Goal: Task Accomplishment & Management: Complete application form

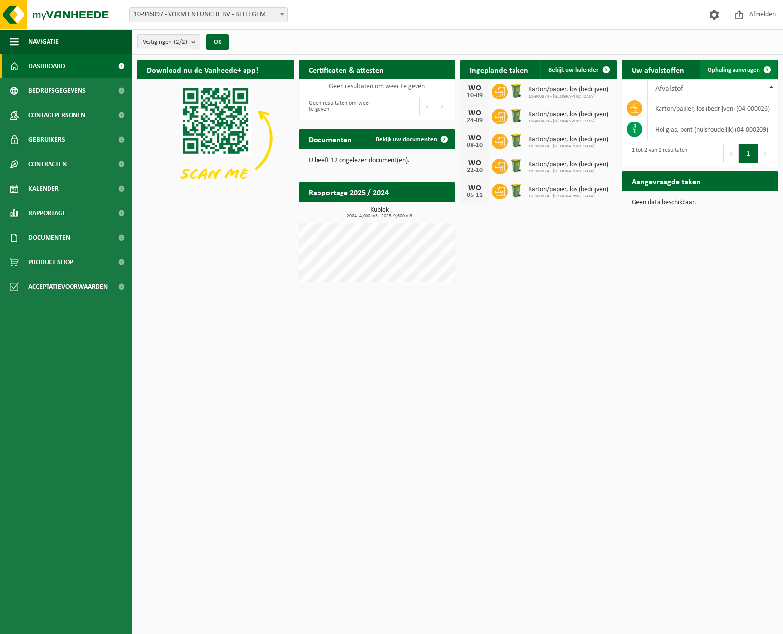
click at [732, 68] on span "Ophaling aanvragen" at bounding box center [733, 70] width 52 height 6
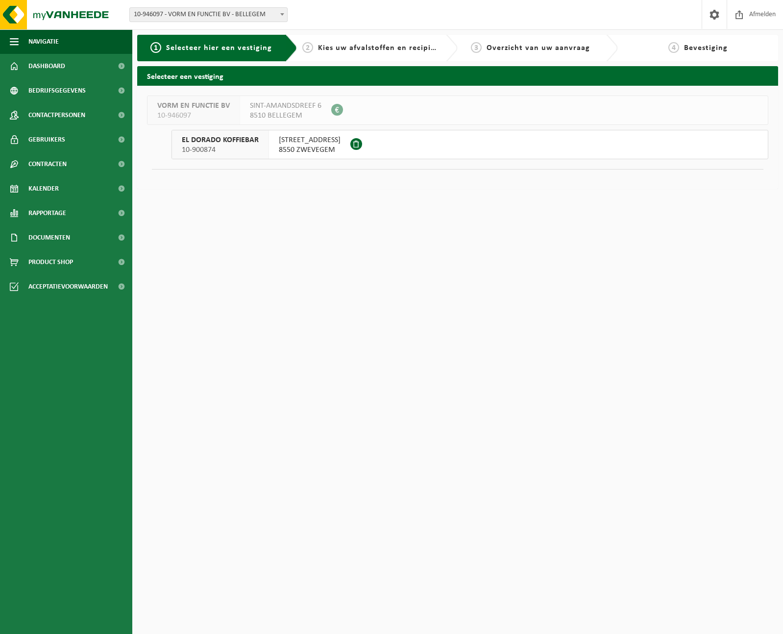
click at [323, 146] on span "8550 ZWEVEGEM" at bounding box center [310, 150] width 62 height 10
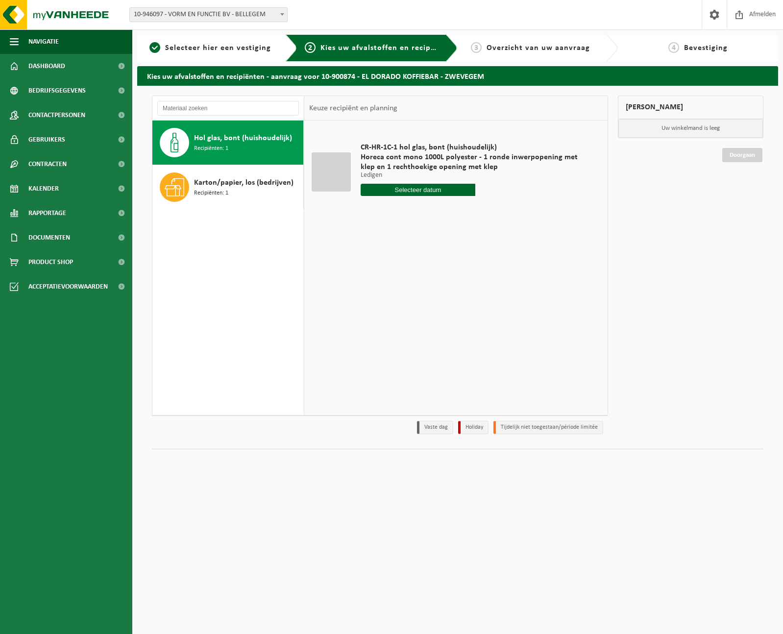
click at [268, 147] on div "Hol glas, bont (huishoudelijk) Recipiënten: 1" at bounding box center [247, 142] width 107 height 29
click at [422, 191] on input "text" at bounding box center [417, 190] width 115 height 12
click at [403, 244] on div "3" at bounding box center [403, 246] width 17 height 16
type input "Van [DATE]"
click at [398, 229] on button "In winkelmand" at bounding box center [388, 227] width 54 height 16
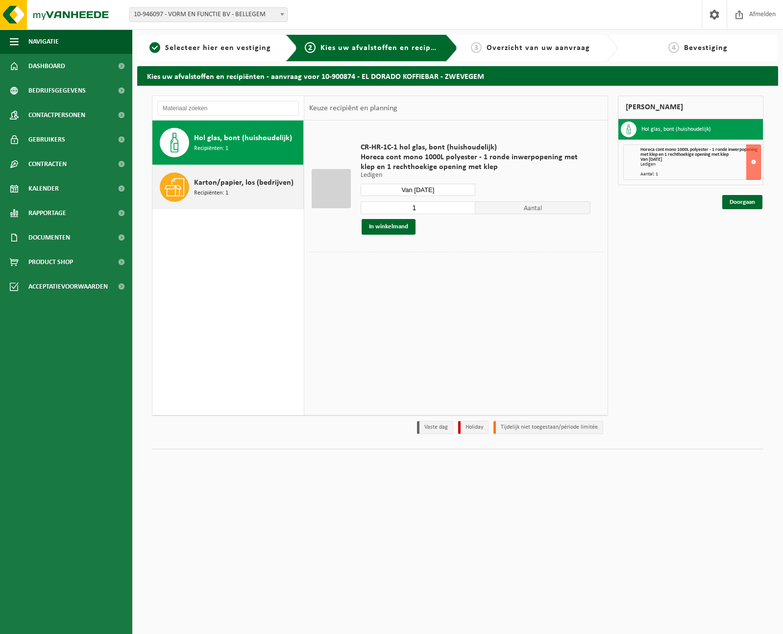
click at [237, 180] on span "Karton/papier, los (bedrijven)" at bounding box center [243, 183] width 99 height 12
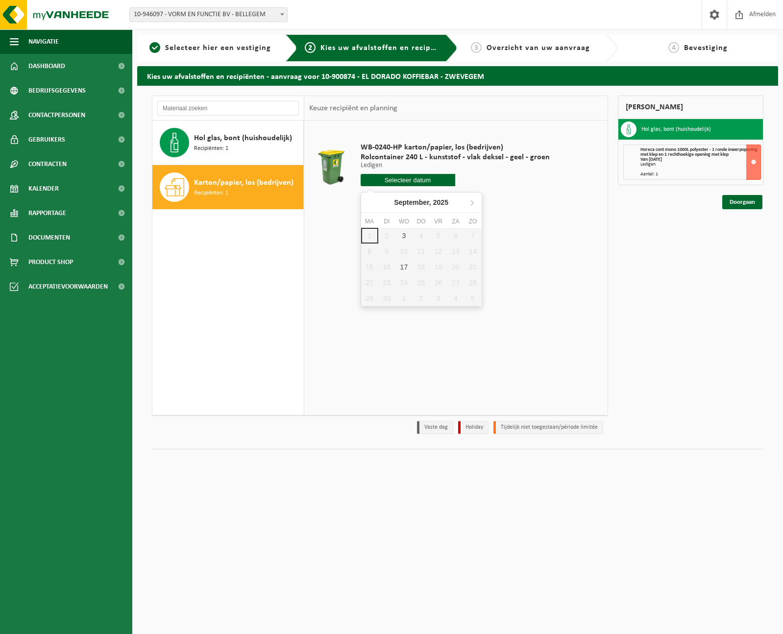
click at [393, 179] on input "text" at bounding box center [407, 180] width 95 height 12
click at [742, 205] on link "Doorgaan" at bounding box center [742, 202] width 40 height 14
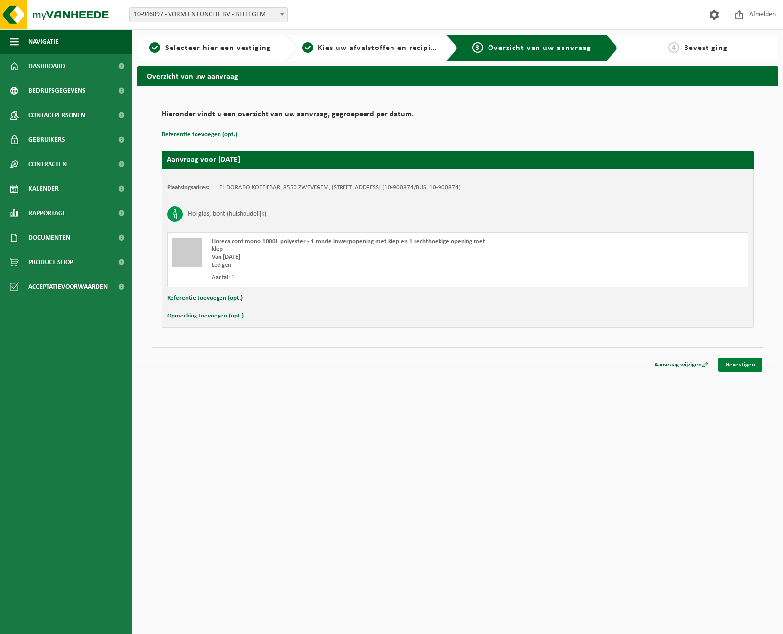
click at [742, 357] on link "Bevestigen" at bounding box center [740, 364] width 44 height 14
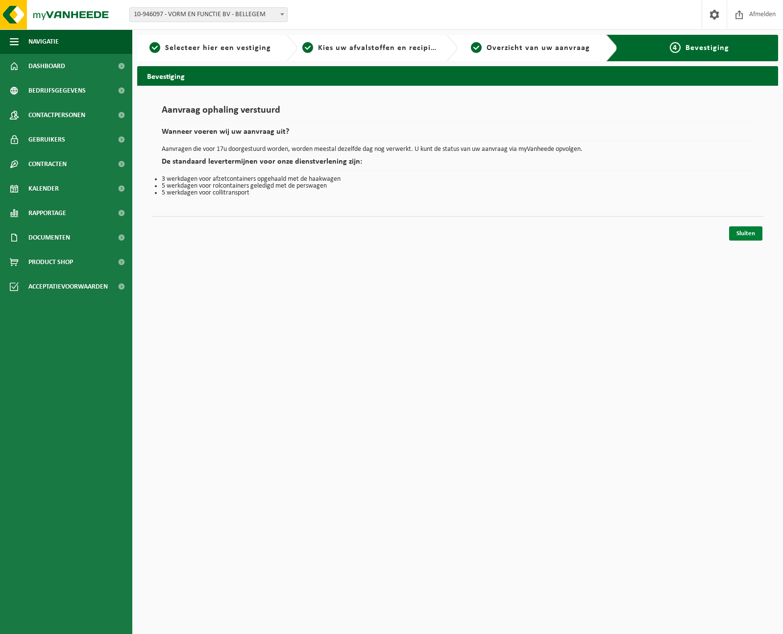
click at [751, 234] on link "Sluiten" at bounding box center [745, 233] width 33 height 14
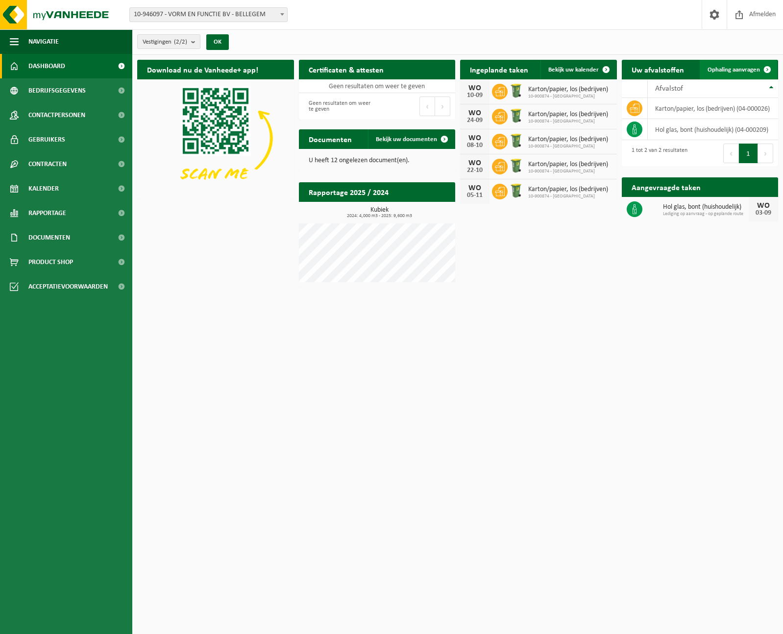
click at [743, 69] on span "Ophaling aanvragen" at bounding box center [733, 70] width 52 height 6
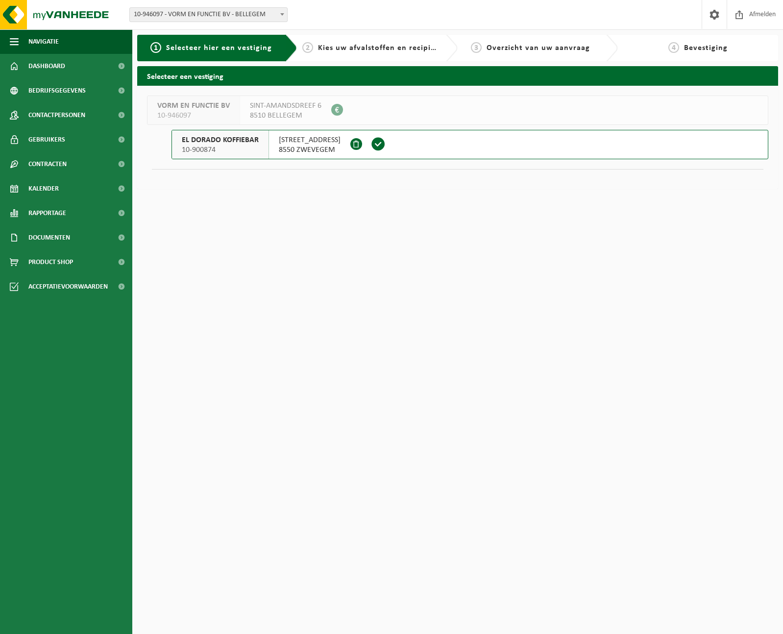
click at [309, 150] on span "8550 ZWEVEGEM" at bounding box center [310, 150] width 62 height 10
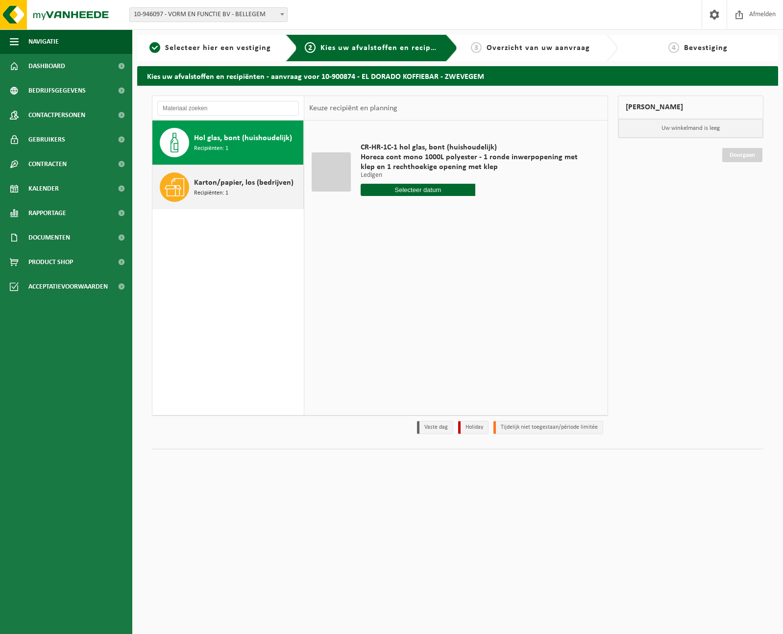
click at [254, 191] on div "Karton/papier, los (bedrijven) Recipiënten: 1" at bounding box center [247, 186] width 107 height 29
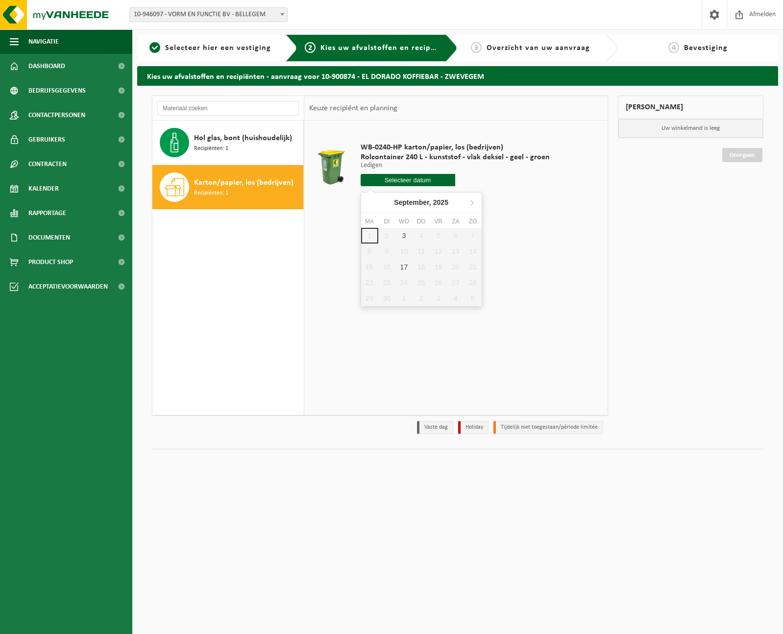
click at [387, 183] on input "text" at bounding box center [407, 180] width 95 height 12
click at [403, 237] on div "3" at bounding box center [403, 236] width 17 height 16
type input "Van 2025-09-03"
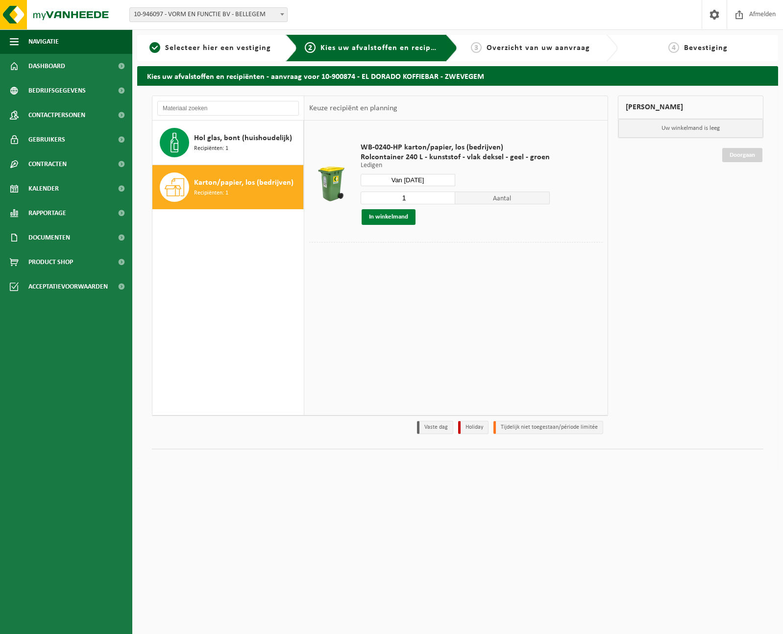
click at [394, 216] on button "In winkelmand" at bounding box center [388, 217] width 54 height 16
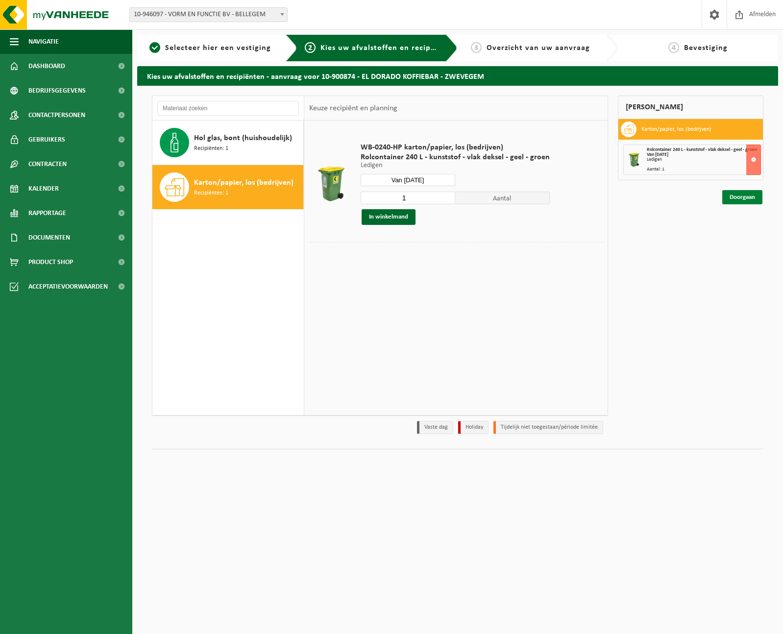
click at [750, 204] on link "Doorgaan" at bounding box center [742, 197] width 40 height 14
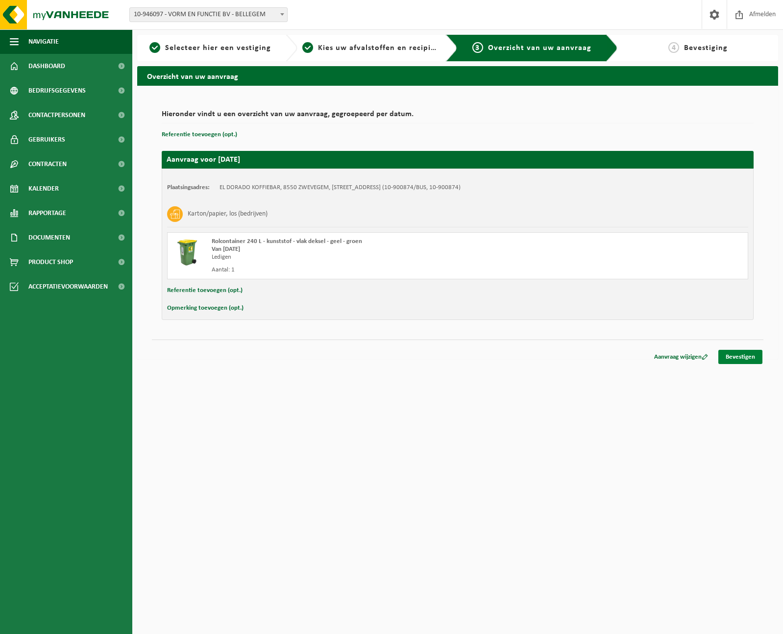
click at [738, 354] on link "Bevestigen" at bounding box center [740, 357] width 44 height 14
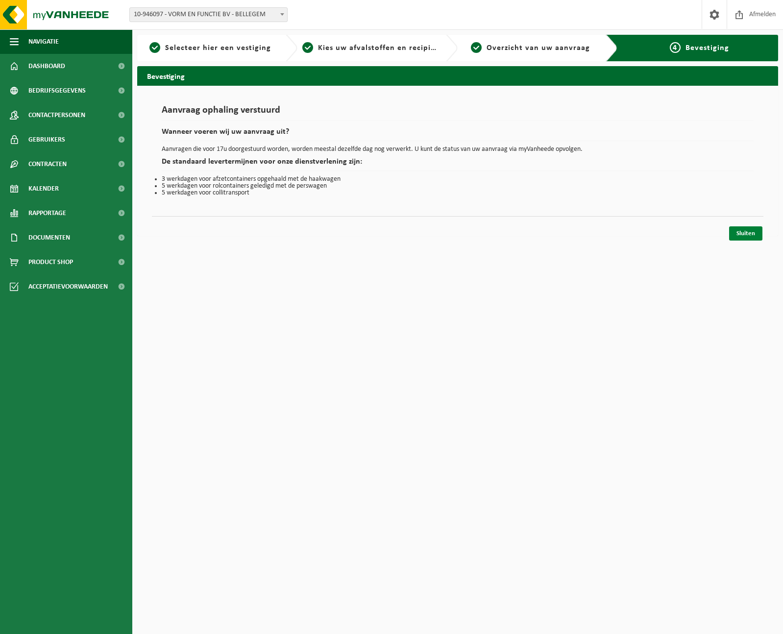
click at [743, 229] on link "Sluiten" at bounding box center [745, 233] width 33 height 14
